Goal: Check status: Check status

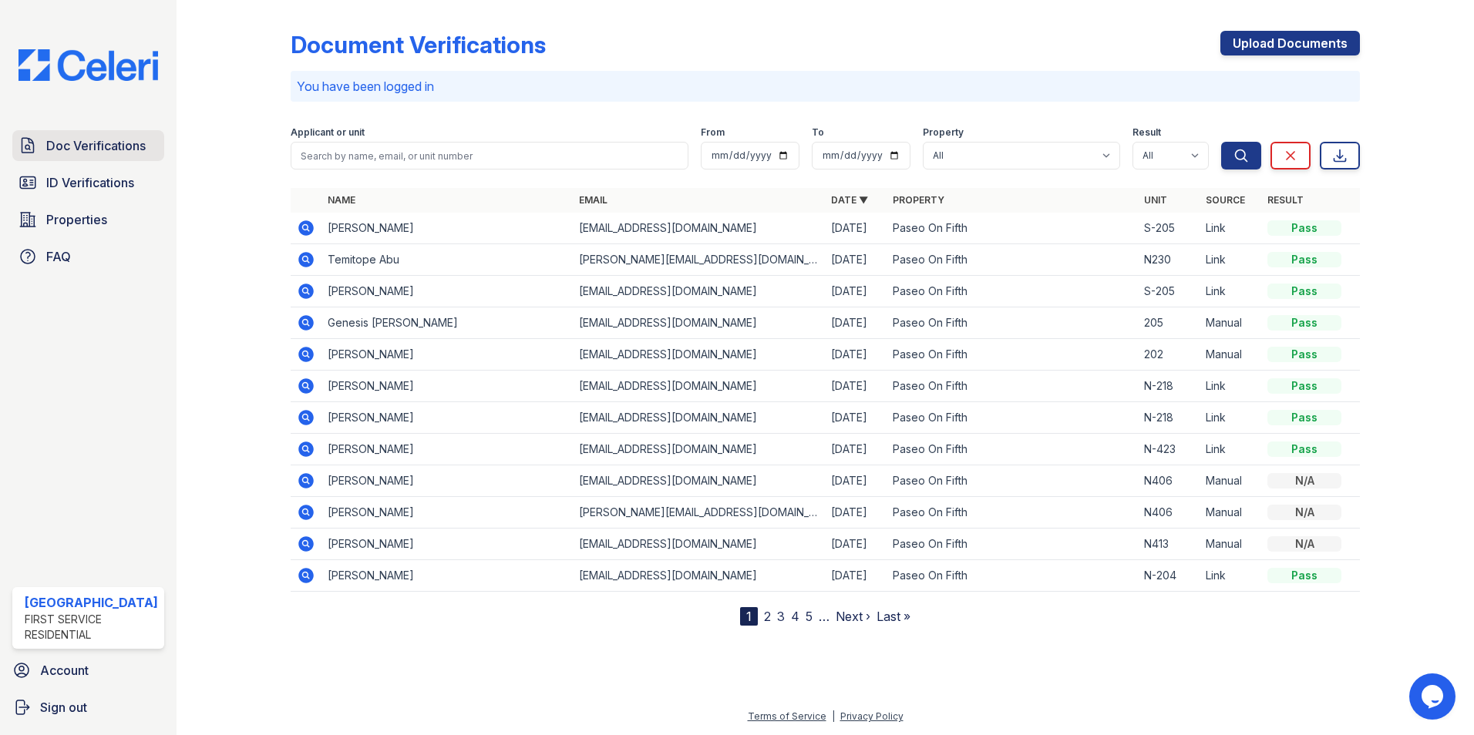
click at [79, 131] on link "Doc Verifications" at bounding box center [88, 145] width 152 height 31
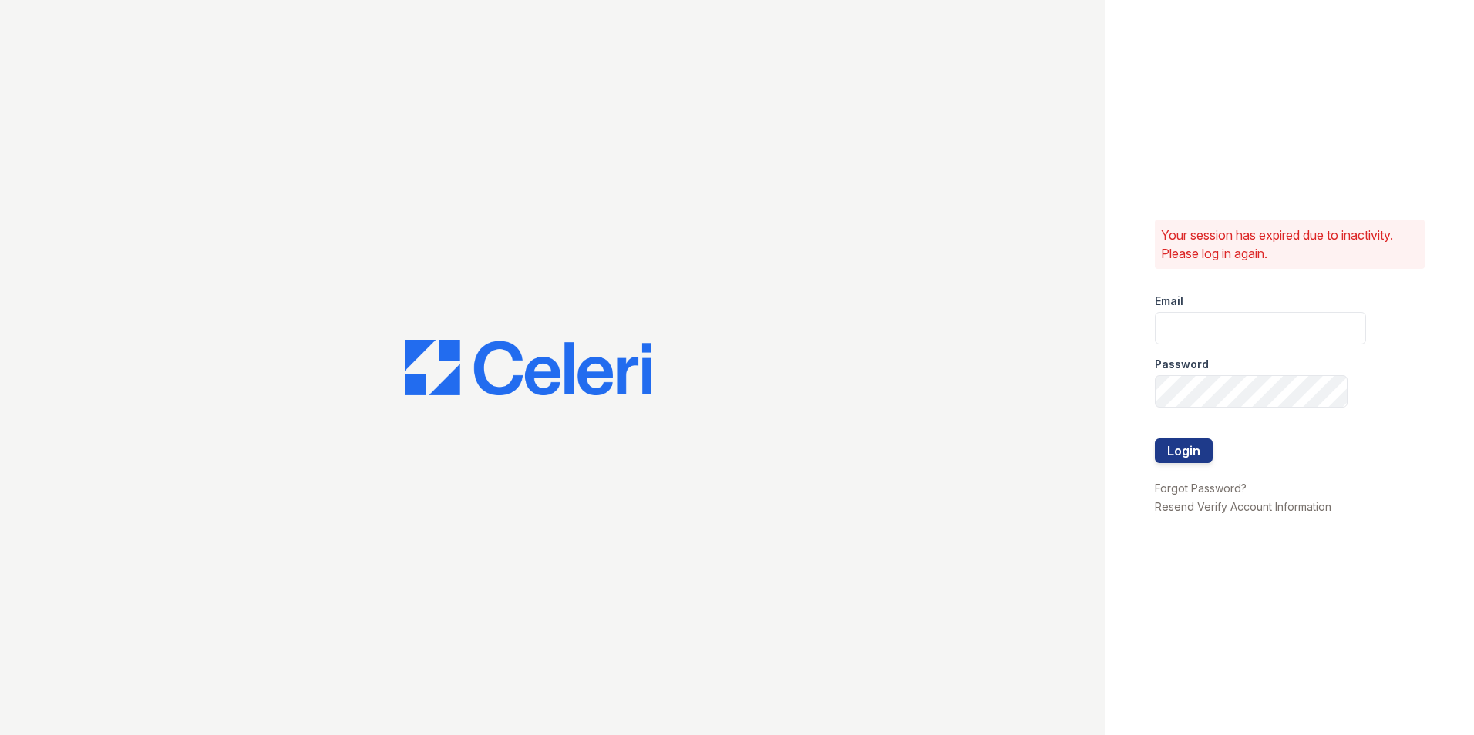
type input "leasing@paseoparkslope.com"
click at [1174, 444] on button "Login" at bounding box center [1184, 451] width 58 height 25
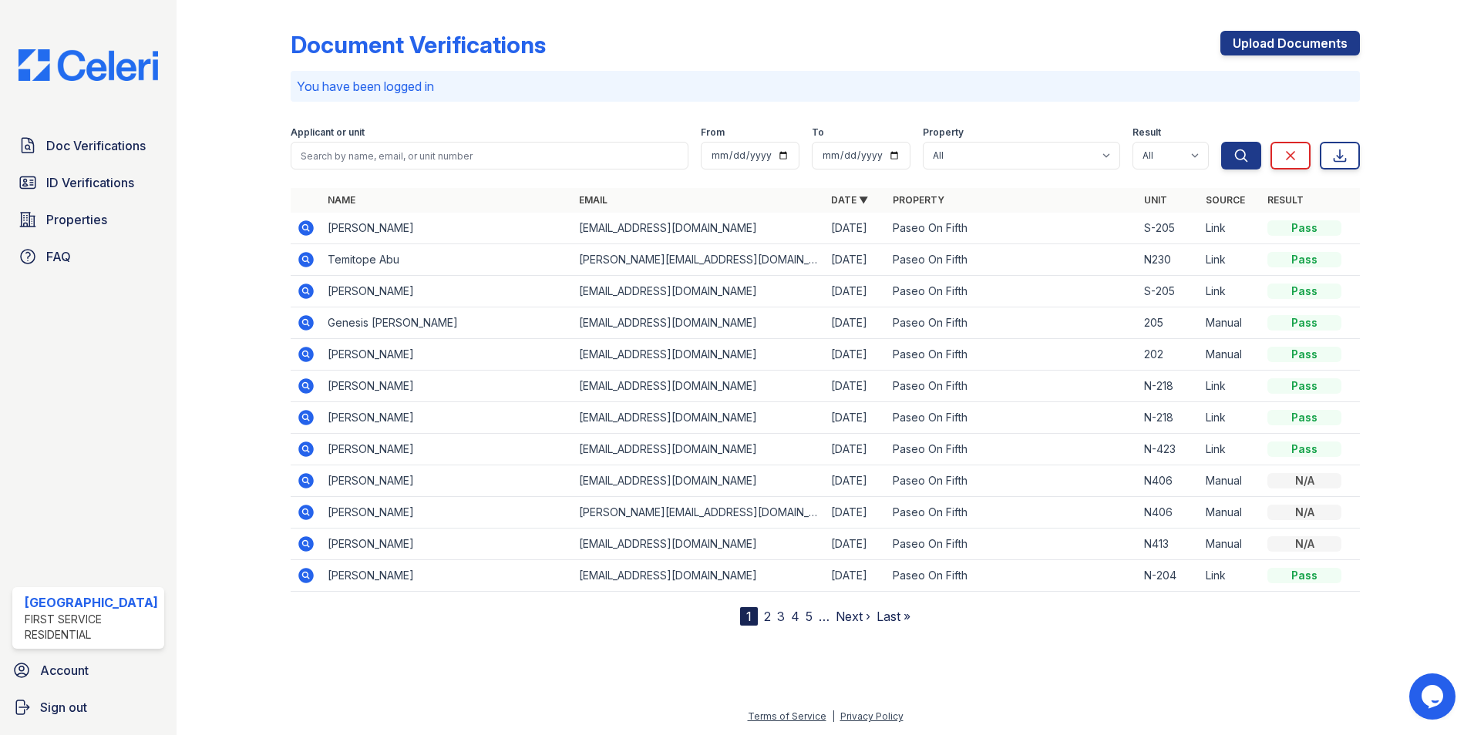
click at [299, 227] on icon at bounding box center [305, 227] width 15 height 15
